Goal: Check status

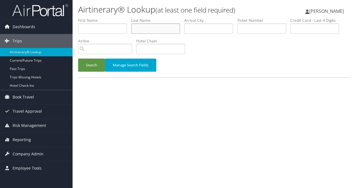
click at [148, 28] on input "text" at bounding box center [155, 28] width 49 height 10
drag, startPoint x: 157, startPoint y: 30, endPoint x: 97, endPoint y: 32, distance: 60.3
click at [97, 18] on ul "First Name Last Name hackket Departure City Arrival City Company/Division Airpo…" at bounding box center [213, 18] width 271 height 0
type input "[PERSON_NAME]"
click at [78, 59] on button "Search" at bounding box center [91, 65] width 27 height 13
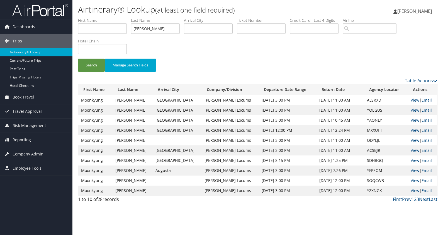
drag, startPoint x: 342, startPoint y: 0, endPoint x: 253, endPoint y: 56, distance: 105.4
click at [253, 56] on div "Search Manage Search Fields" at bounding box center [258, 48] width 368 height 60
click at [354, 121] on link "View" at bounding box center [415, 119] width 9 height 5
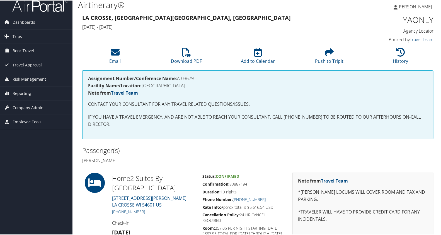
scroll to position [2, 0]
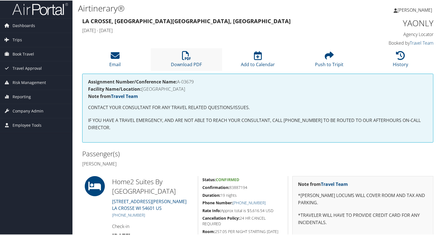
click at [195, 54] on li "Download PDF" at bounding box center [186, 59] width 71 height 23
